Goal: Use online tool/utility: Use online tool/utility

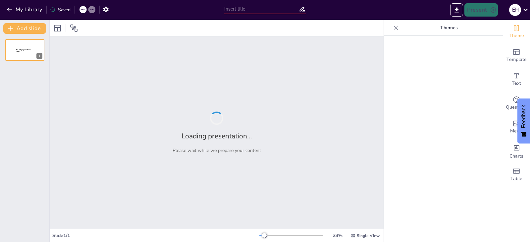
type input "generating business ideas"
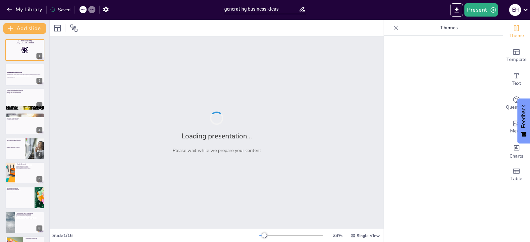
checkbox input "true"
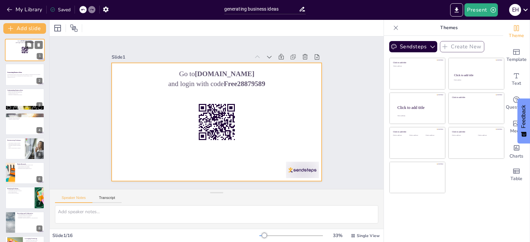
click at [21, 56] on div at bounding box center [25, 50] width 40 height 23
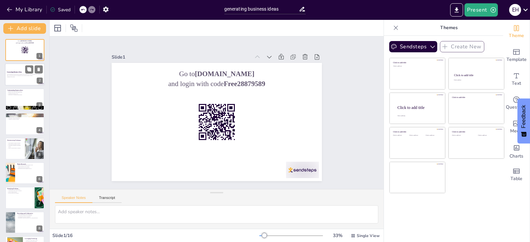
click at [34, 81] on div at bounding box center [25, 75] width 40 height 23
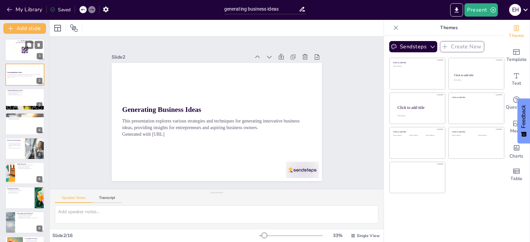
click at [33, 52] on div at bounding box center [25, 50] width 40 height 23
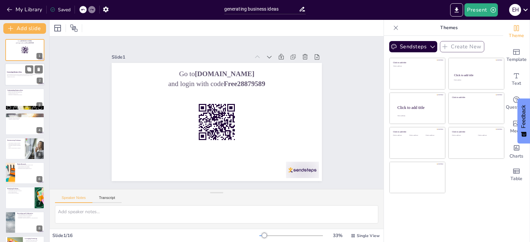
click at [37, 79] on div "2" at bounding box center [40, 81] width 6 height 6
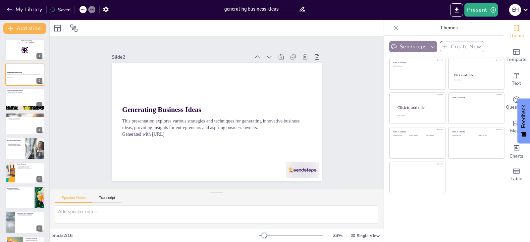
click at [430, 46] on icon "button" at bounding box center [432, 47] width 5 height 3
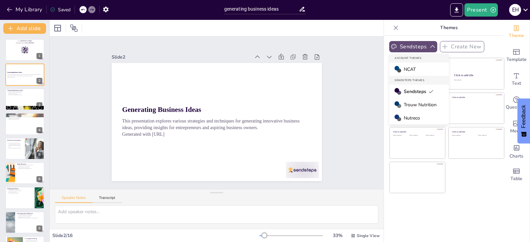
click at [401, 16] on div "Present e h" at bounding box center [419, 9] width 221 height 13
click at [104, 9] on icon "button" at bounding box center [105, 9] width 7 height 7
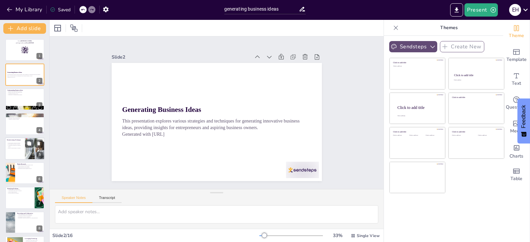
checkbox input "true"
click at [22, 148] on p "Time for brainstorming is essential." at bounding box center [15, 147] width 16 height 1
type textarea "Mind mapping is an effective way to visually structure ideas, helping entrepren…"
checkbox input "true"
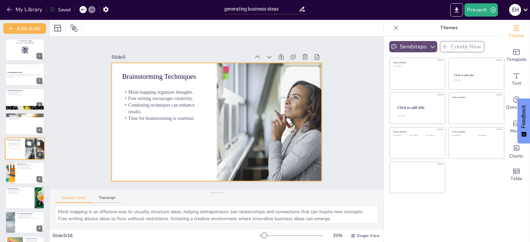
scroll to position [11, 0]
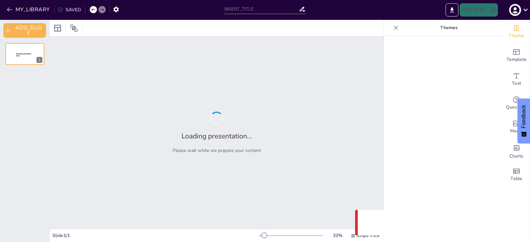
type input "generating business ideas"
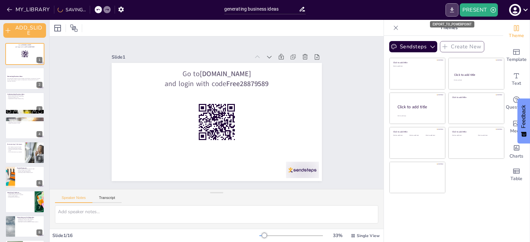
click at [452, 13] on icon "EXPORT_TO_POWERPOINT" at bounding box center [452, 10] width 7 height 7
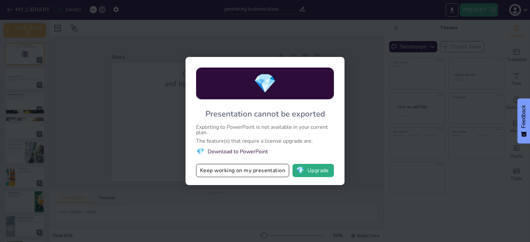
click at [225, 152] on li "💎 Download to PowerPoint" at bounding box center [265, 151] width 138 height 9
click at [314, 175] on button "💎 Upgrade" at bounding box center [313, 170] width 41 height 13
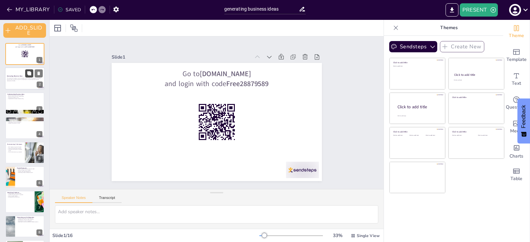
checkbox input "true"
click at [28, 74] on icon at bounding box center [29, 74] width 4 height 4
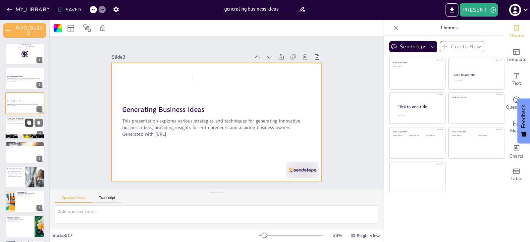
checkbox input "true"
click at [28, 119] on button at bounding box center [29, 123] width 8 height 8
type textarea "Business ideas are not random; they are structured and intentional. Understandi…"
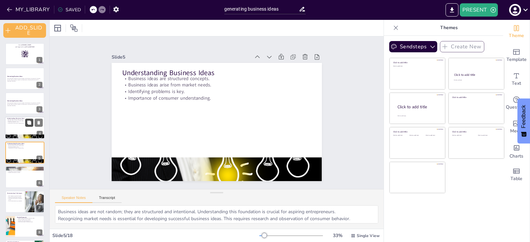
scroll to position [13, 0]
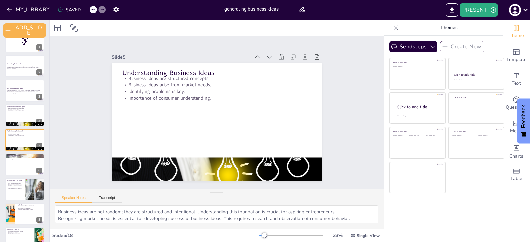
checkbox input "true"
click at [33, 161] on button at bounding box center [29, 159] width 8 height 8
type textarea "Personal experiences are a rich source of inspiration. Entrepreneurs often find…"
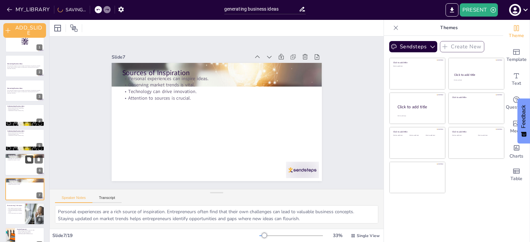
scroll to position [62, 0]
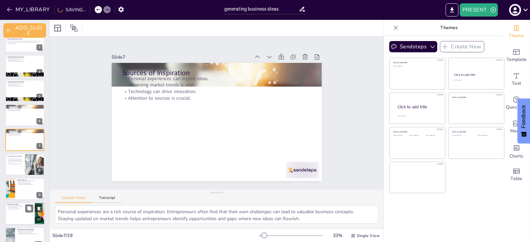
checkbox input "true"
click at [18, 217] on div at bounding box center [25, 214] width 40 height 23
type textarea "Addressing specific problems is often the foundation of successful business ide…"
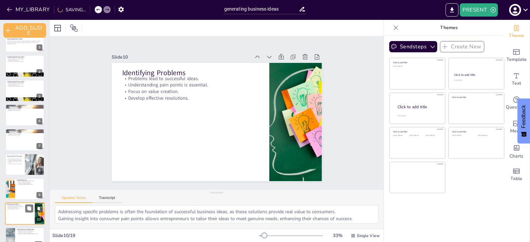
scroll to position [136, 0]
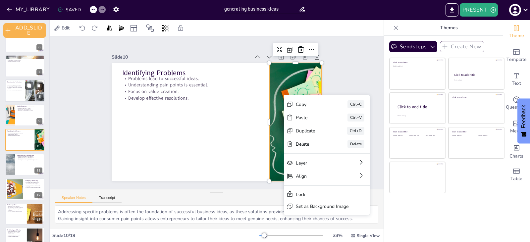
checkbox input "true"
click at [15, 90] on p "Time for brainstorming is essential." at bounding box center [15, 89] width 16 height 1
type textarea "Mind mapping is an effective way to visually structure ideas, helping entrepren…"
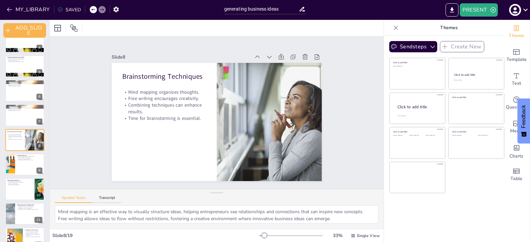
scroll to position [0, 0]
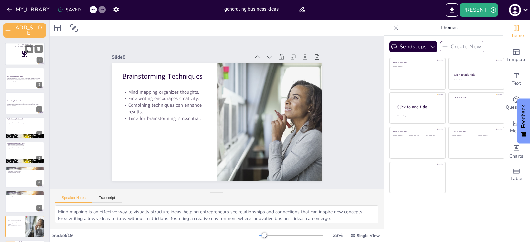
checkbox input "true"
click at [33, 61] on div at bounding box center [25, 54] width 40 height 23
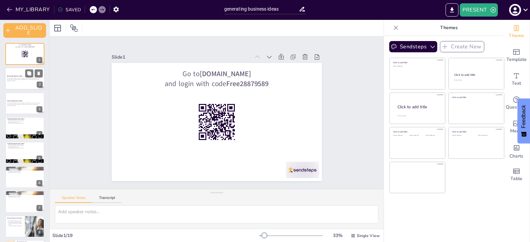
click at [34, 75] on div at bounding box center [34, 74] width 18 height 8
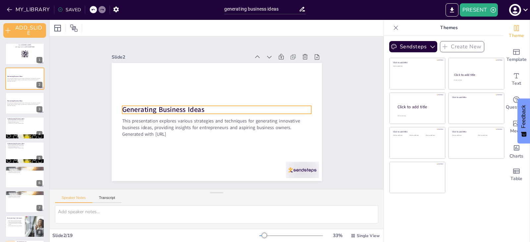
click at [194, 107] on strong "Generating Business Ideas" at bounding box center [163, 104] width 83 height 18
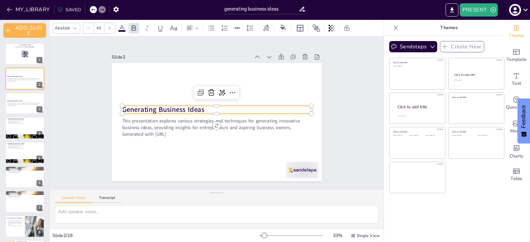
click at [194, 107] on strong "Generating Business Ideas" at bounding box center [163, 110] width 82 height 10
drag, startPoint x: 200, startPoint y: 106, endPoint x: 116, endPoint y: 111, distance: 84.3
click at [116, 111] on div "This presentation explores various strategies and techniques for generating inn…" at bounding box center [217, 122] width 210 height 118
copy strong "Generating Business Ideas"
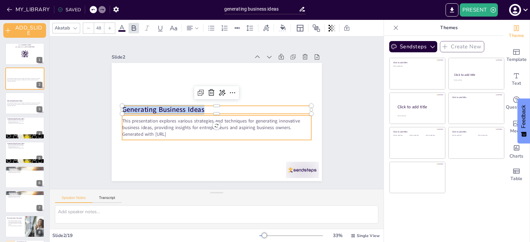
click at [241, 134] on p "Generated with [URL]" at bounding box center [216, 134] width 189 height 7
checkbox input "true"
type input "32"
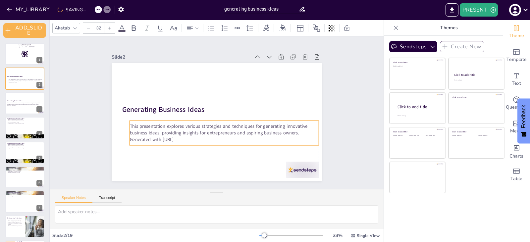
drag, startPoint x: 292, startPoint y: 126, endPoint x: 299, endPoint y: 131, distance: 8.2
click at [299, 131] on p "This presentation explores various strategies and techniques for generating inn…" at bounding box center [221, 131] width 188 height 52
click at [186, 136] on p "Generated with [URL]" at bounding box center [221, 140] width 189 height 26
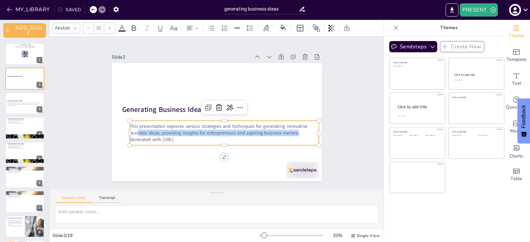
drag, startPoint x: 296, startPoint y: 130, endPoint x: 135, endPoint y: 128, distance: 161.7
click at [135, 128] on p "This presentation explores various strategies and techniques for generating inn…" at bounding box center [223, 130] width 190 height 33
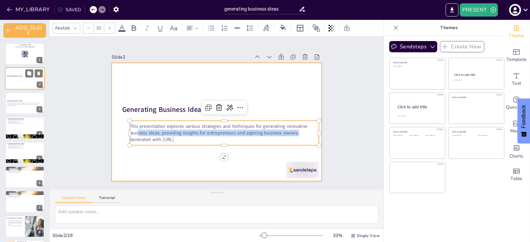
click at [33, 85] on div at bounding box center [25, 79] width 40 height 23
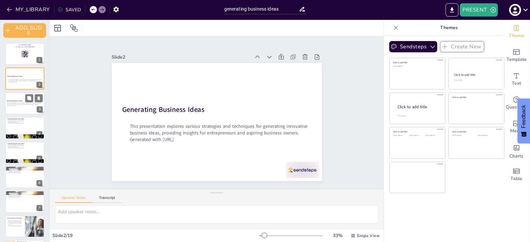
click at [37, 105] on p "Generated with [URL]" at bounding box center [25, 105] width 36 height 1
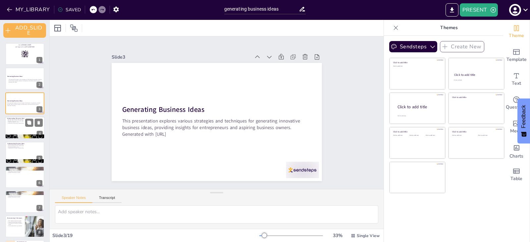
checkbox input "true"
click at [41, 131] on div at bounding box center [25, 128] width 40 height 23
type textarea "Business ideas are not random; they are structured and intentional. Understandi…"
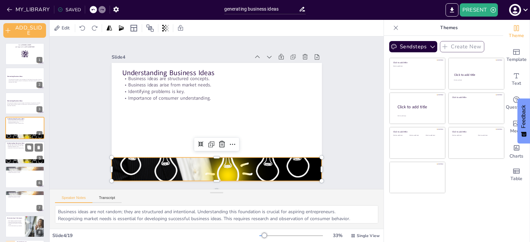
click at [33, 160] on div at bounding box center [25, 161] width 40 height 27
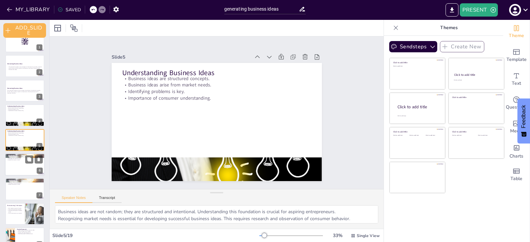
checkbox input "true"
click at [35, 173] on div at bounding box center [25, 164] width 40 height 23
type textarea "Personal experiences are a rich source of inspiration. Entrepreneurs often find…"
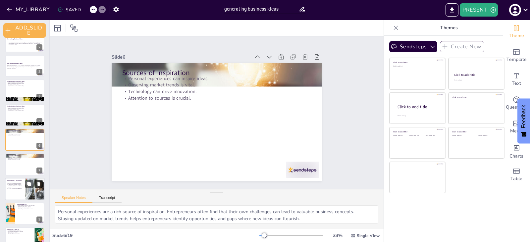
checkbox input "true"
click at [35, 188] on div at bounding box center [34, 184] width 18 height 8
type textarea "Mind mapping is an effective way to visually structure ideas, helping entrepren…"
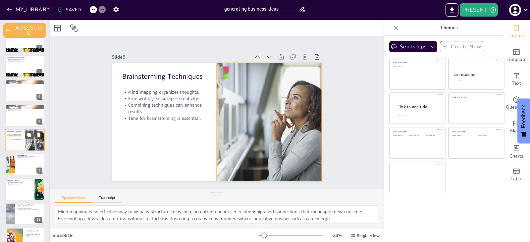
click at [29, 143] on div at bounding box center [35, 140] width 34 height 23
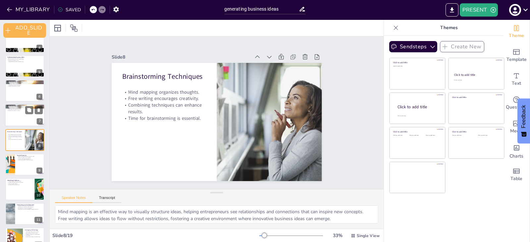
checkbox input "true"
click at [32, 119] on div at bounding box center [25, 115] width 40 height 23
type textarea "Personal experiences are a rich source of inspiration. Entrepreneurs often find…"
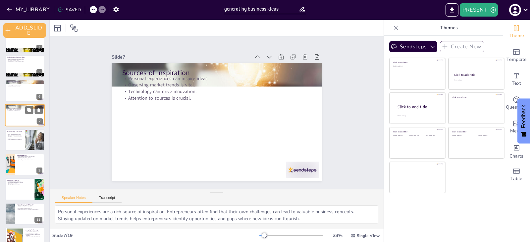
scroll to position [62, 0]
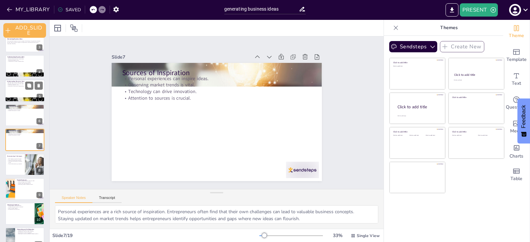
checkbox input "true"
click at [32, 93] on div at bounding box center [25, 91] width 40 height 23
type textarea "Business ideas are not random; they are structured and intentional. Understandi…"
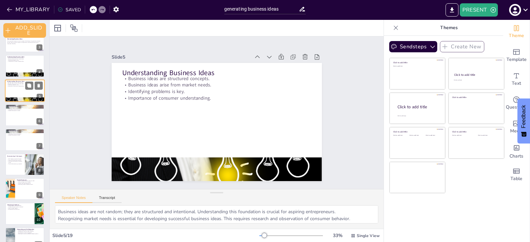
scroll to position [13, 0]
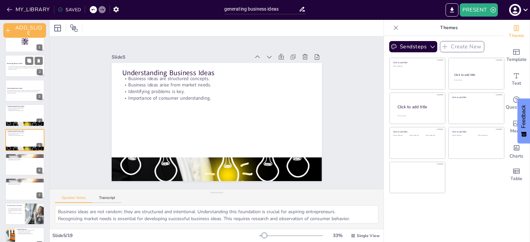
checkbox input "true"
click at [32, 74] on div at bounding box center [25, 66] width 40 height 23
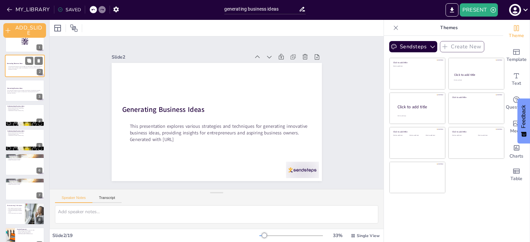
scroll to position [0, 0]
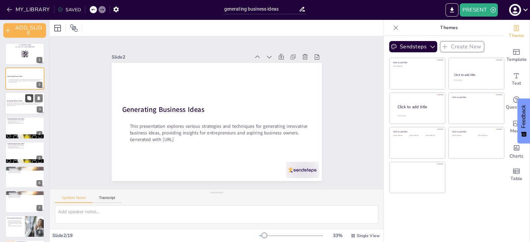
checkbox input "true"
click at [32, 98] on button at bounding box center [29, 98] width 8 height 8
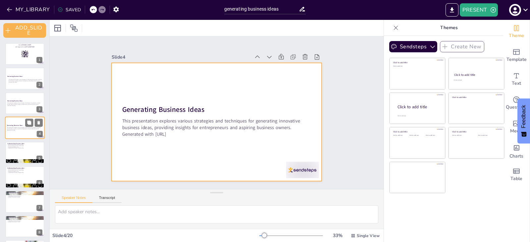
click at [30, 132] on div at bounding box center [25, 128] width 40 height 23
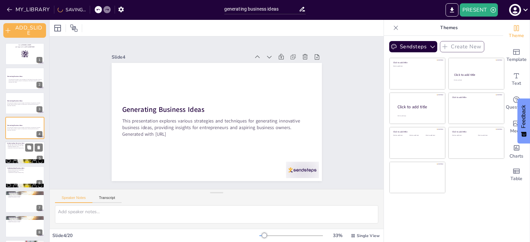
checkbox input "true"
click at [21, 151] on div at bounding box center [25, 153] width 40 height 23
type textarea "Business ideas are not random; they are structured and intentional. Understandi…"
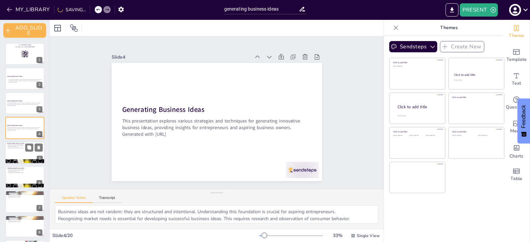
scroll to position [13, 0]
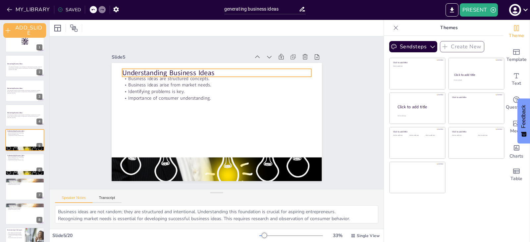
click at [252, 70] on p "Understanding Business Ideas" at bounding box center [257, 112] width 10 height 189
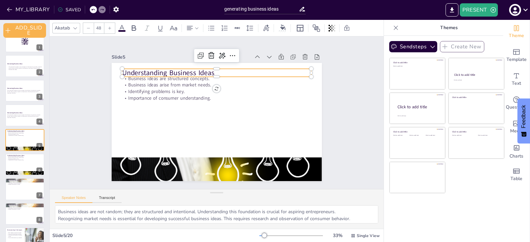
click at [212, 69] on p "Understanding Business Ideas" at bounding box center [216, 73] width 189 height 10
click at [207, 71] on p "Understanding Business Ideas" at bounding box center [216, 73] width 189 height 10
click at [221, 71] on p "Understanding Business Ideas" at bounding box center [255, 125] width 68 height 183
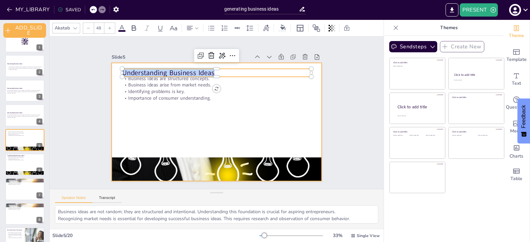
click at [198, 105] on div at bounding box center [217, 122] width 210 height 118
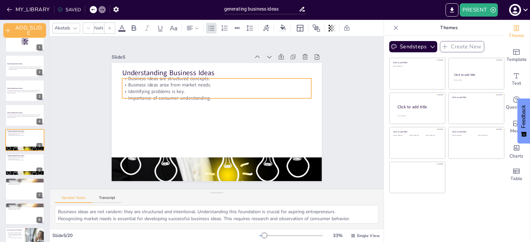
click at [206, 95] on p "Importance of consumer understanding." at bounding box center [216, 98] width 189 height 7
checkbox input "true"
type input "32"
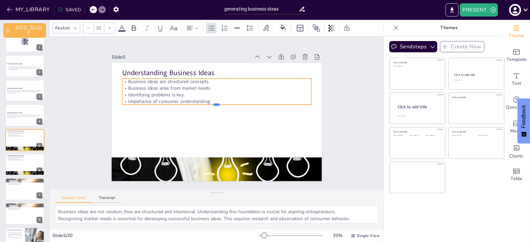
drag, startPoint x: 206, startPoint y: 97, endPoint x: 193, endPoint y: 98, distance: 13.3
click at [193, 98] on div "Understanding Business Ideas Business ideas are structured concepts. Business i…" at bounding box center [217, 122] width 210 height 118
click at [205, 98] on p "Importance of consumer understanding." at bounding box center [216, 101] width 189 height 7
click at [206, 99] on p "Importance of consumer understanding." at bounding box center [216, 101] width 189 height 7
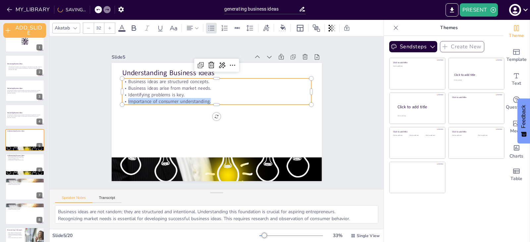
click at [206, 99] on p "Importance of consumer understanding." at bounding box center [224, 104] width 145 height 132
click at [207, 82] on p "Business ideas are structured concepts." at bounding box center [216, 82] width 189 height 7
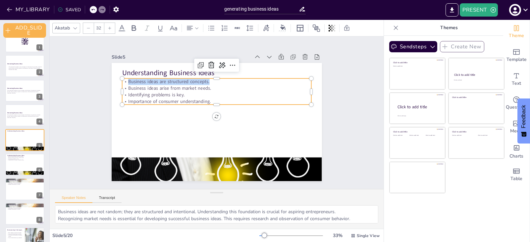
click at [207, 82] on p "Business ideas are structured concepts." at bounding box center [216, 82] width 189 height 7
click at [173, 98] on p "Importance of consumer understanding." at bounding box center [216, 101] width 189 height 7
click at [167, 81] on p "Business ideas are structured concepts." at bounding box center [216, 82] width 189 height 7
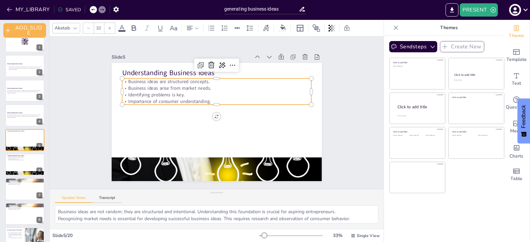
click at [167, 81] on p "Business ideas are structured concepts." at bounding box center [216, 82] width 189 height 7
click at [167, 87] on p "Business ideas arise from market needs." at bounding box center [216, 88] width 189 height 7
drag, startPoint x: 205, startPoint y: 80, endPoint x: 204, endPoint y: 101, distance: 20.9
click at [204, 101] on div "Business ideas are structured concepts. Business ideas arise from market needs.…" at bounding box center [216, 92] width 189 height 26
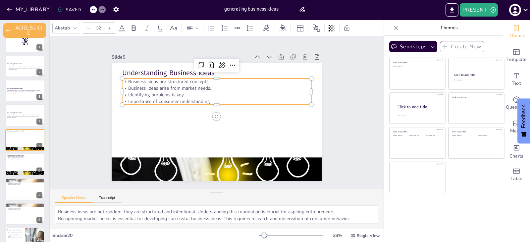
click at [208, 100] on p "Importance of consumer understanding." at bounding box center [216, 101] width 189 height 7
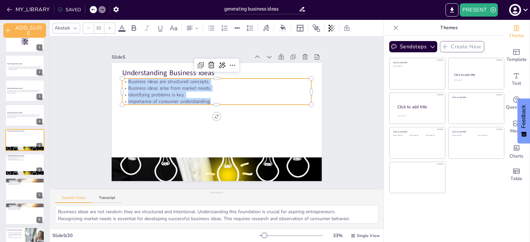
drag, startPoint x: 208, startPoint y: 100, endPoint x: 130, endPoint y: 78, distance: 82.1
click at [130, 79] on div "Business ideas are structured concepts. Business ideas arise from market needs.…" at bounding box center [216, 92] width 189 height 26
copy div "Business ideas are structured concepts. Business ideas arise from market needs.…"
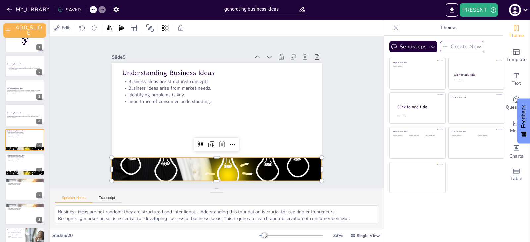
click at [280, 164] on div at bounding box center [217, 169] width 210 height 139
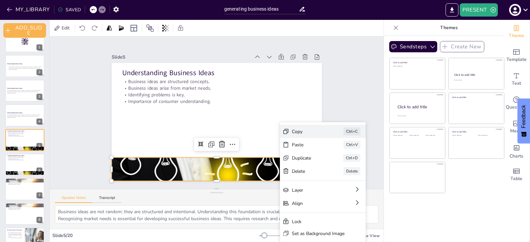
click at [327, 190] on div "Copy" at bounding box center [344, 196] width 34 height 13
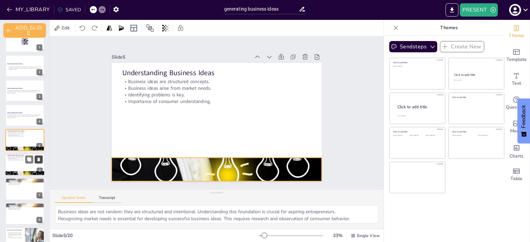
checkbox input "true"
click at [25, 159] on button at bounding box center [29, 159] width 8 height 8
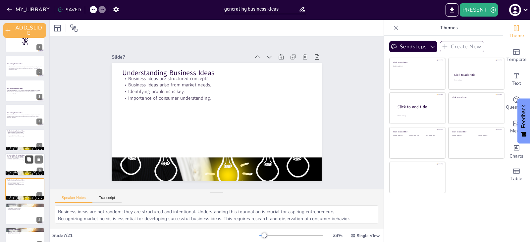
scroll to position [62, 0]
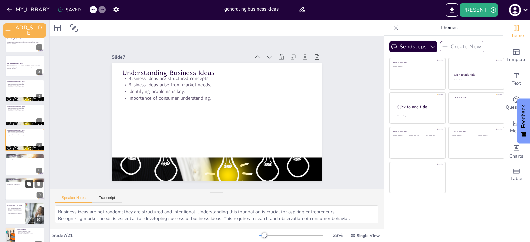
checkbox input "true"
click at [28, 184] on icon at bounding box center [29, 184] width 4 height 4
type textarea "Personal experiences are a rich source of inspiration. Entrepreneurs often find…"
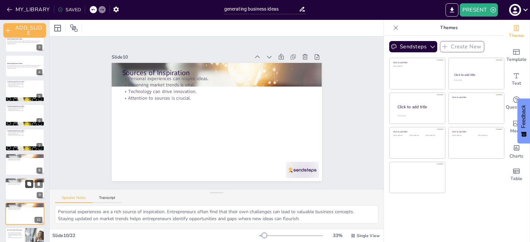
scroll to position [136, 0]
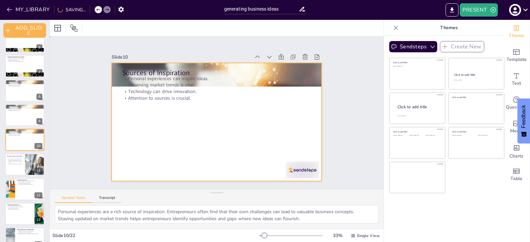
click at [172, 106] on div at bounding box center [217, 122] width 210 height 118
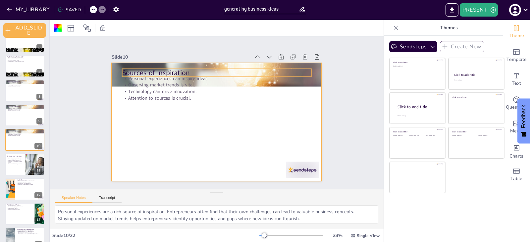
click at [173, 70] on p "Sources of Inspiration" at bounding box center [216, 73] width 189 height 10
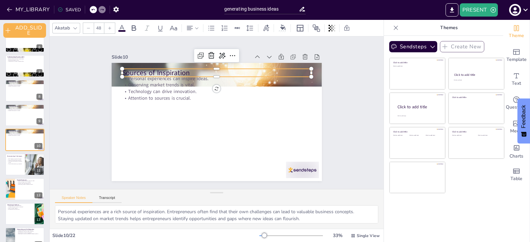
click at [187, 70] on p "Sources of Inspiration" at bounding box center [240, 80] width 159 height 119
click at [187, 70] on p "Sources of Inspiration" at bounding box center [216, 73] width 189 height 10
drag, startPoint x: 185, startPoint y: 70, endPoint x: 120, endPoint y: 68, distance: 65.6
click at [120, 68] on div "Personal experiences can inspire ideas. Observing market trends is vital. Techn…" at bounding box center [217, 122] width 210 height 118
copy p "Sources of Inspiration"
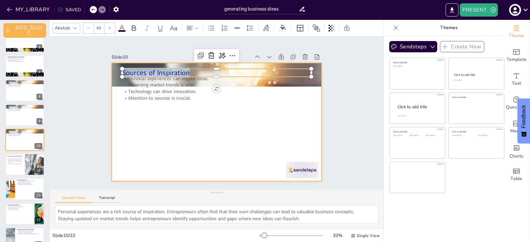
click at [171, 101] on div at bounding box center [216, 122] width 222 height 140
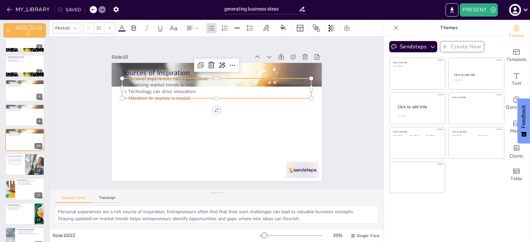
click at [171, 88] on p "Technology can drive innovation." at bounding box center [216, 91] width 189 height 7
click at [190, 93] on p "Attention to sources is crucial." at bounding box center [220, 99] width 187 height 46
click at [187, 97] on div at bounding box center [223, 103] width 156 height 116
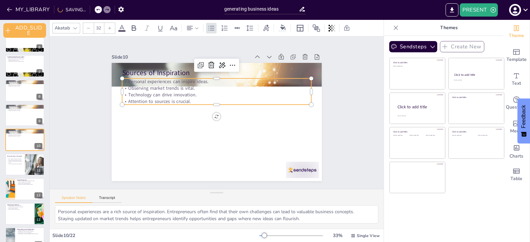
click at [185, 94] on p "Technology can drive innovation." at bounding box center [231, 102] width 117 height 157
click at [189, 98] on p "Attention to sources is crucial." at bounding box center [216, 101] width 189 height 7
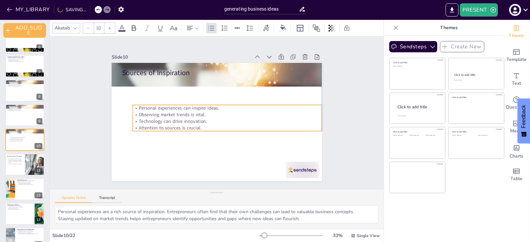
drag, startPoint x: 186, startPoint y: 99, endPoint x: 196, endPoint y: 126, distance: 28.5
click at [196, 126] on p "Attention to sources is crucial." at bounding box center [227, 128] width 189 height 7
click at [199, 125] on p "Attention to sources is crucial." at bounding box center [227, 128] width 189 height 7
click at [197, 125] on p "Attention to sources is crucial." at bounding box center [227, 128] width 189 height 7
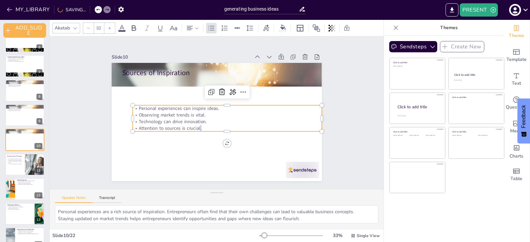
click at [197, 125] on p "Attention to sources is crucial." at bounding box center [227, 128] width 189 height 7
drag, startPoint x: 197, startPoint y: 125, endPoint x: 168, endPoint y: 105, distance: 34.1
click at [168, 105] on div "Personal experiences can inspire ideas. Observing market trends is vital. Techn…" at bounding box center [226, 119] width 191 height 46
click at [196, 126] on p "Attention to sources is crucial." at bounding box center [225, 129] width 189 height 26
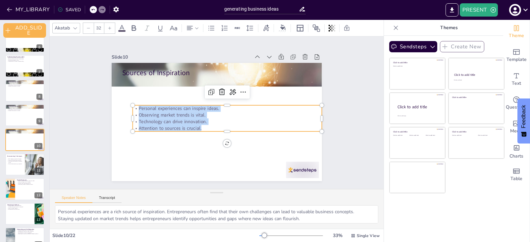
drag, startPoint x: 197, startPoint y: 126, endPoint x: 135, endPoint y: 105, distance: 65.4
click at [135, 105] on div "Personal experiences can inspire ideas. Observing market trends is vital. Techn…" at bounding box center [227, 118] width 189 height 26
copy div "Personal experiences can inspire ideas. Observing market trends is vital. Techn…"
checkbox input "true"
click at [22, 163] on p "Time for brainstorming is essential." at bounding box center [15, 163] width 16 height 1
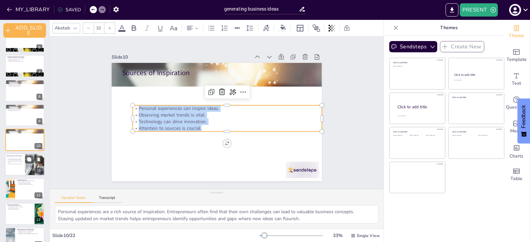
type textarea "Mind mapping is an effective way to visually structure ideas, helping entrepren…"
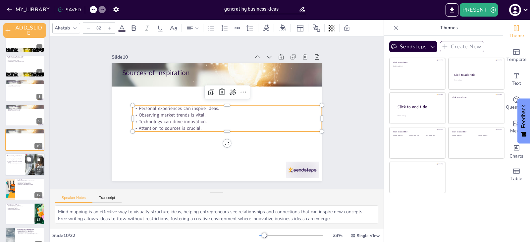
scroll to position [160, 0]
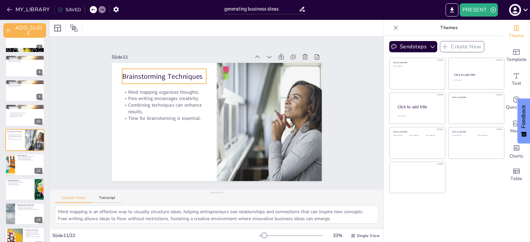
click at [167, 75] on p "Brainstorming Techniques" at bounding box center [164, 77] width 84 height 10
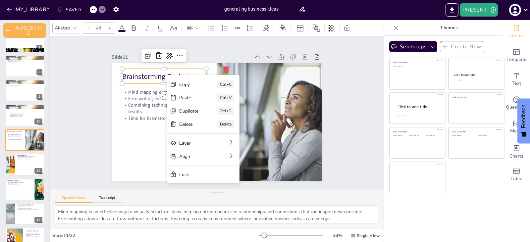
click at [197, 73] on p "Brainstorming Techniques" at bounding box center [168, 71] width 85 height 19
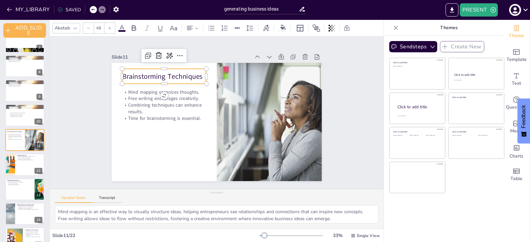
click at [197, 73] on p "Brainstorming Techniques" at bounding box center [168, 71] width 85 height 19
drag, startPoint x: 197, startPoint y: 74, endPoint x: 119, endPoint y: 69, distance: 78.0
click at [122, 72] on p "Brainstorming Techniques" at bounding box center [164, 77] width 84 height 10
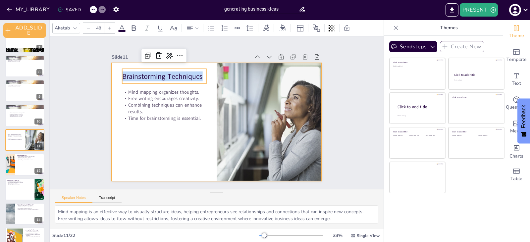
click at [152, 135] on div at bounding box center [215, 122] width 221 height 140
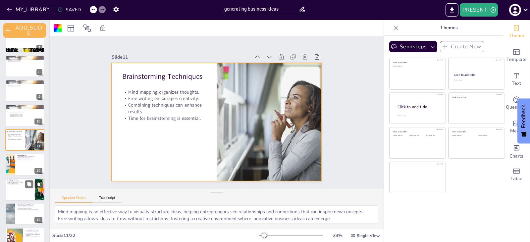
checkbox input "true"
click at [36, 192] on div at bounding box center [40, 189] width 37 height 23
type textarea "Addressing specific problems is often the foundation of successful business ide…"
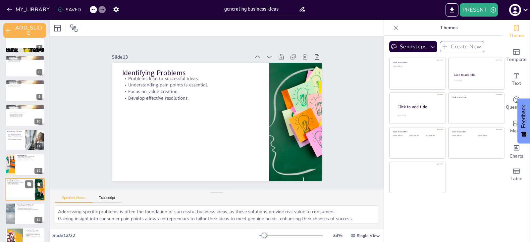
scroll to position [210, 0]
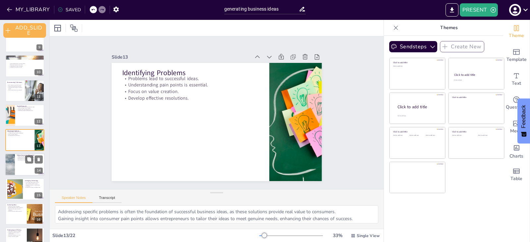
checkbox input "true"
click at [38, 166] on div at bounding box center [25, 164] width 40 height 23
type textarea "Networking allows entrepreneurs to gain diverse perspectives that can inspire n…"
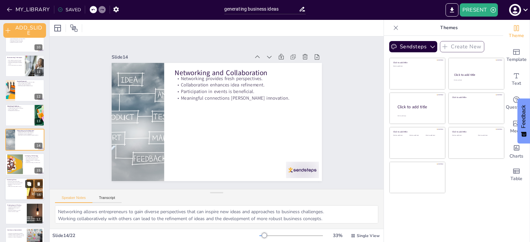
checkbox input "true"
click at [33, 187] on button at bounding box center [29, 184] width 8 height 8
type textarea "Evaluating ideas for feasibility is crucial, as it determines whether the conce…"
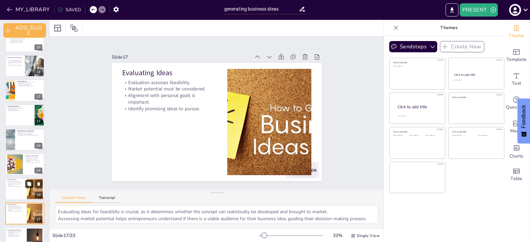
scroll to position [309, 0]
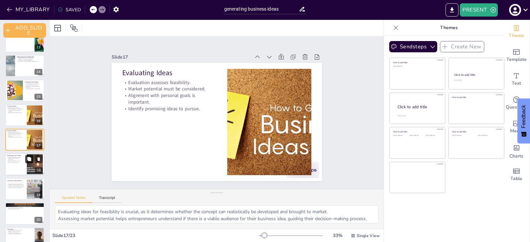
checkbox input "true"
click at [32, 162] on button at bounding box center [29, 159] width 8 height 8
type textarea "Prototyping helps entrepreneurs visualize their ideas, making it easier to comm…"
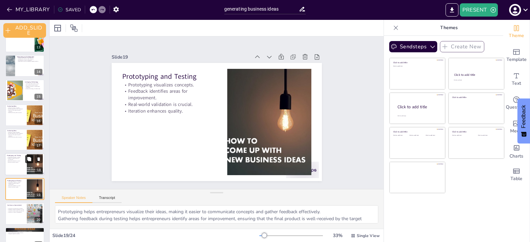
scroll to position [358, 0]
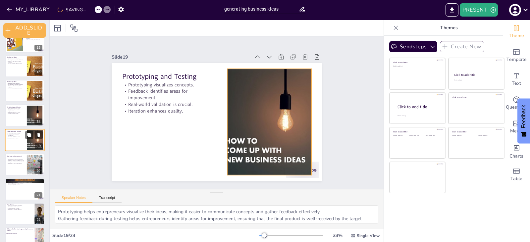
click at [32, 140] on div at bounding box center [35, 140] width 20 height 20
click at [34, 116] on div at bounding box center [35, 115] width 20 height 20
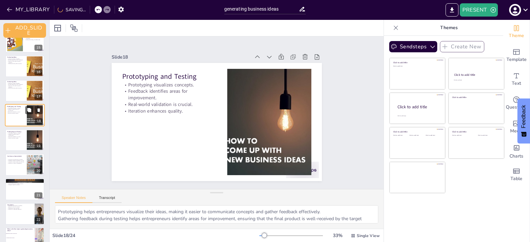
scroll to position [333, 0]
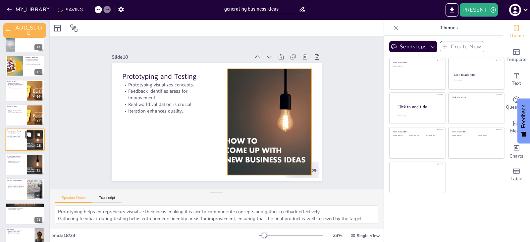
click at [30, 147] on div at bounding box center [35, 140] width 20 height 20
checkbox input "true"
click at [29, 105] on div at bounding box center [35, 115] width 40 height 20
type textarea "Evaluating ideas for feasibility is crucial, as it determines whether the conce…"
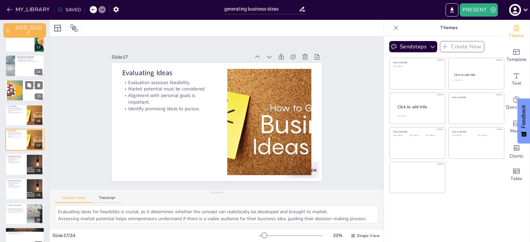
checkbox input "true"
click at [35, 92] on div at bounding box center [25, 91] width 40 height 23
type textarea "Leveraging technology is essential for staying informed about market trends, wh…"
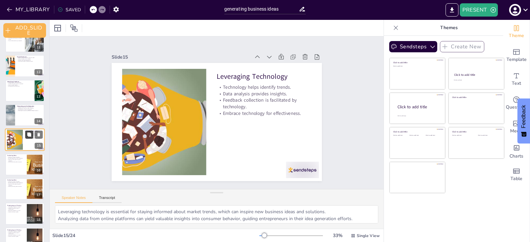
checkbox input "true"
click at [26, 136] on button at bounding box center [29, 135] width 8 height 8
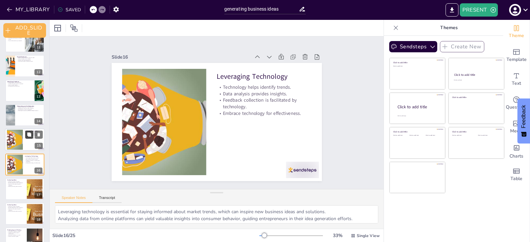
scroll to position [284, 0]
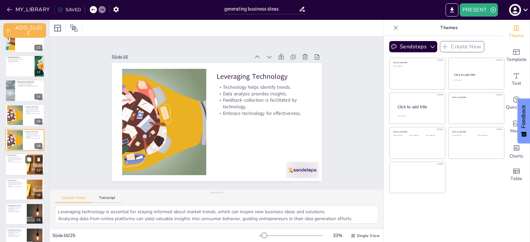
checkbox input "true"
click at [26, 171] on div at bounding box center [25, 164] width 40 height 23
type textarea "Evaluating ideas for feasibility is crucial, as it determines whether the conce…"
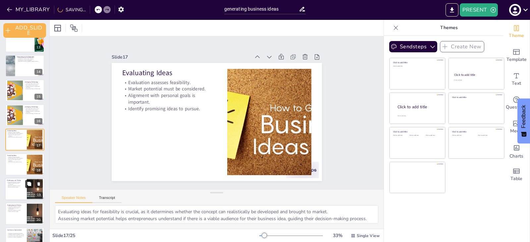
checkbox input "true"
click at [26, 183] on button at bounding box center [29, 184] width 8 height 8
type textarea "Prototyping helps entrepreneurs visualize their ideas, making it easier to comm…"
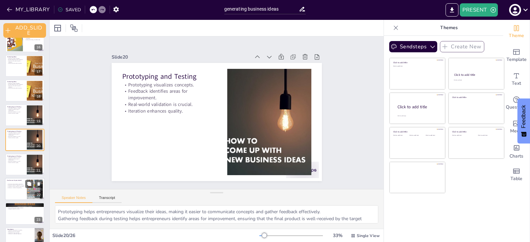
checkbox input "true"
click at [25, 200] on div "Continuous Improvement Continuous improvement is essential. Adaptation based on…" at bounding box center [25, 189] width 40 height 23
type textarea "Emphasizing continuous improvement is vital for maintaining the relevance and e…"
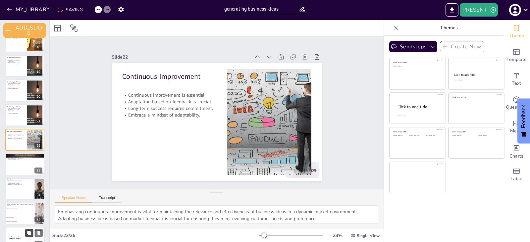
checkbox input "true"
click at [29, 229] on button at bounding box center [29, 233] width 8 height 8
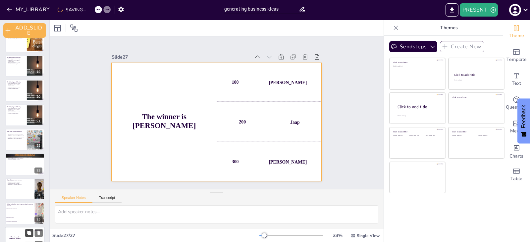
scroll to position [469, 0]
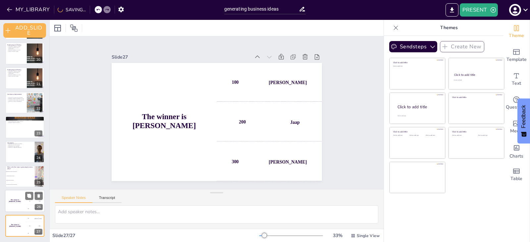
click at [33, 203] on div "200 Jaap" at bounding box center [35, 201] width 20 height 7
checkbox input "true"
click at [34, 176] on span "Conducting market research." at bounding box center [20, 176] width 28 height 1
type textarea "The correct answer is identifying problems or market gaps, as highlighted in th…"
checkbox input "true"
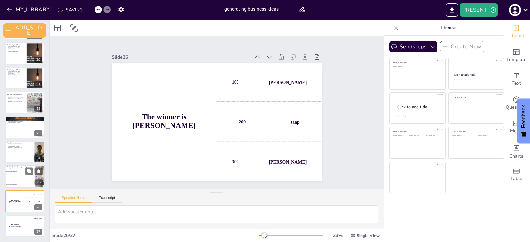
checkbox input "true"
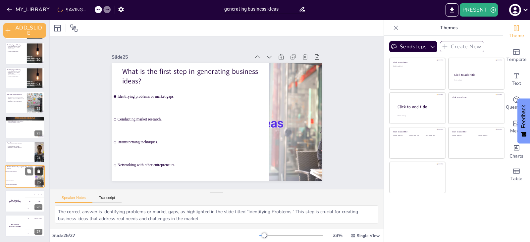
checkbox input "true"
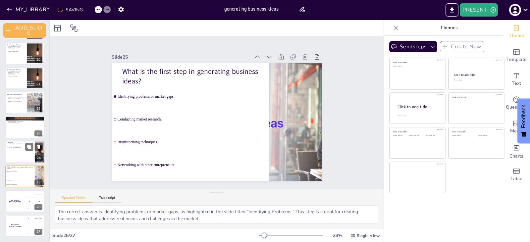
checkbox input "true"
click at [35, 158] on div "24" at bounding box center [39, 158] width 8 height 6
type textarea "Creativity is at the heart of generating innovative business ideas, allowing en…"
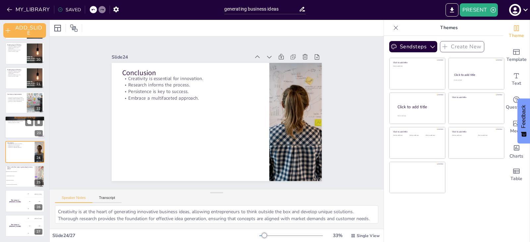
checkbox input "true"
click at [35, 133] on div "23" at bounding box center [39, 134] width 8 height 6
type textarea "Analyzing successful businesses provides valuable lessons that can inform and i…"
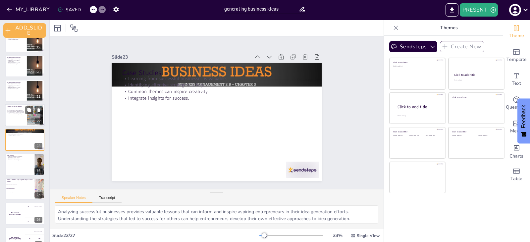
checkbox input "true"
click at [34, 110] on div at bounding box center [34, 110] width 18 height 8
type textarea "Emphasizing continuous improvement is vital for maintaining the relevance and e…"
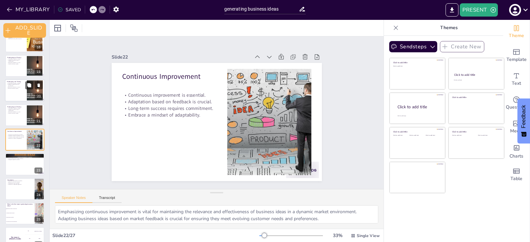
checkbox input "true"
click at [34, 92] on div at bounding box center [35, 91] width 20 height 20
type textarea "Prototyping helps entrepreneurs visualize their ideas, making it easier to comm…"
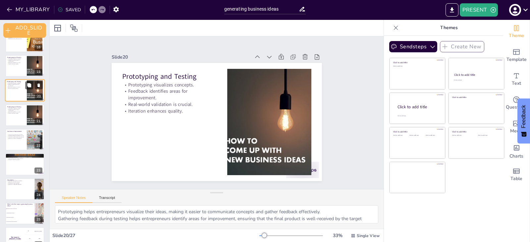
scroll to position [382, 0]
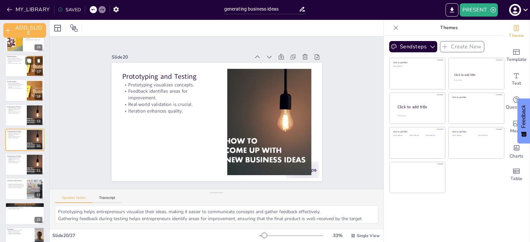
checkbox input "true"
click at [34, 73] on div at bounding box center [35, 66] width 40 height 20
type textarea "Evaluating ideas for feasibility is crucial, as it determines whether the conce…"
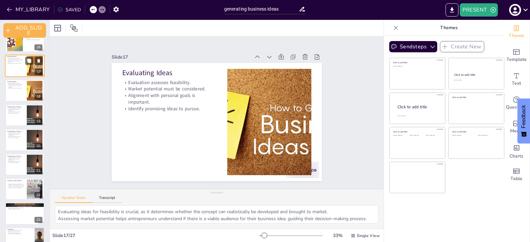
scroll to position [309, 0]
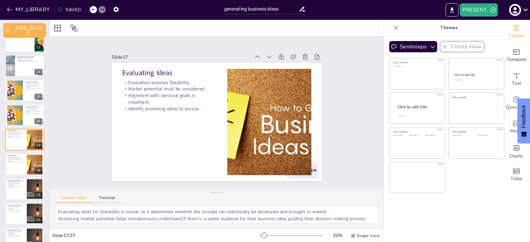
checkbox input "true"
